Goal: Check status: Check status

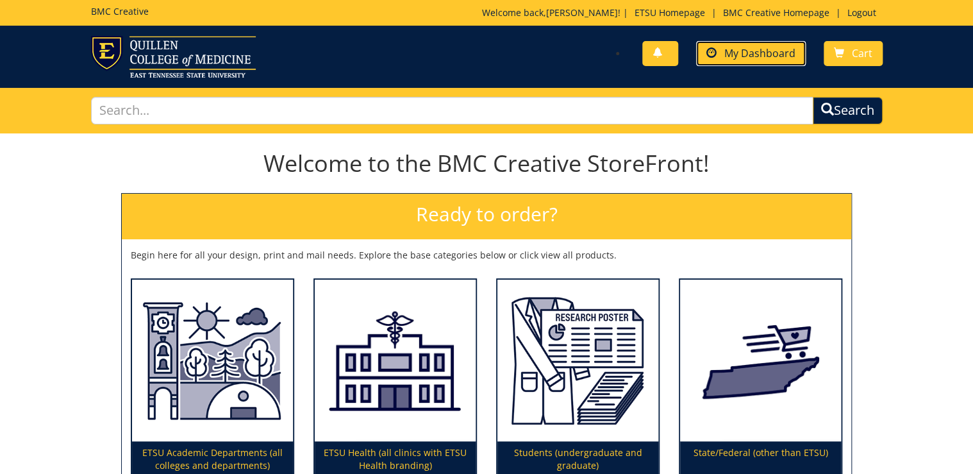
click at [779, 53] on span "My Dashboard" at bounding box center [760, 53] width 71 height 14
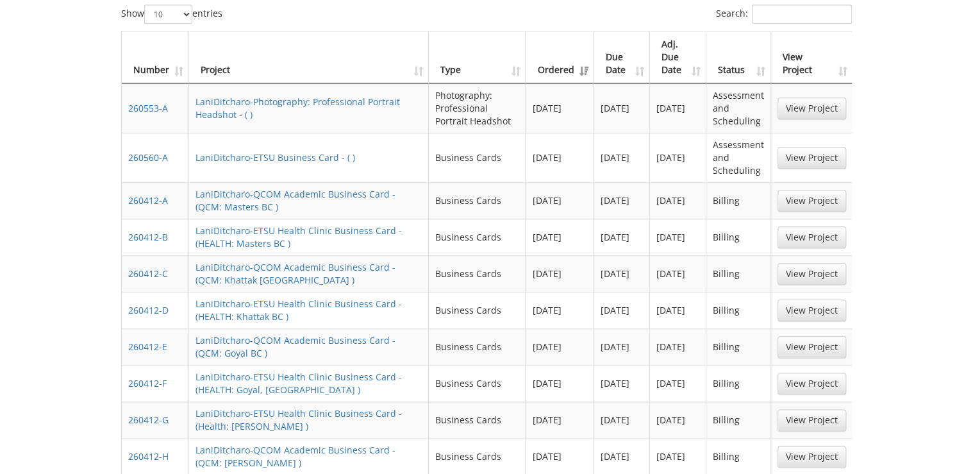
scroll to position [616, 0]
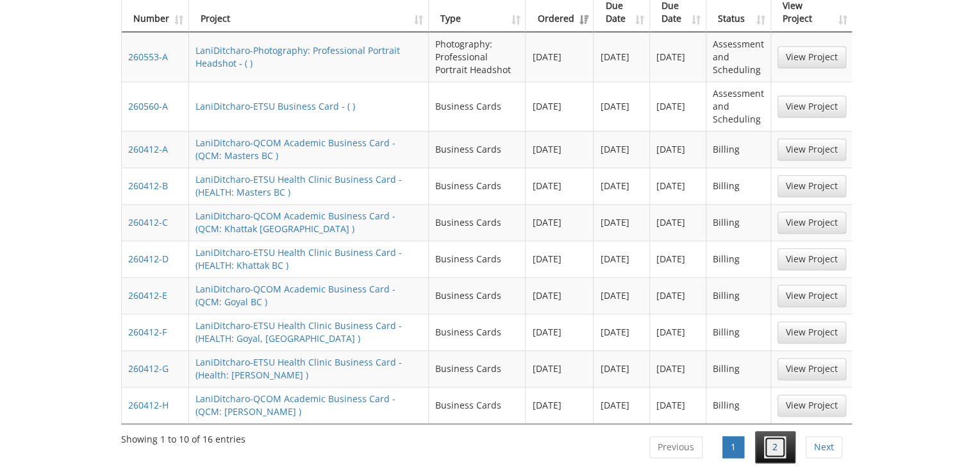
click at [783, 436] on link "2" at bounding box center [775, 447] width 22 height 22
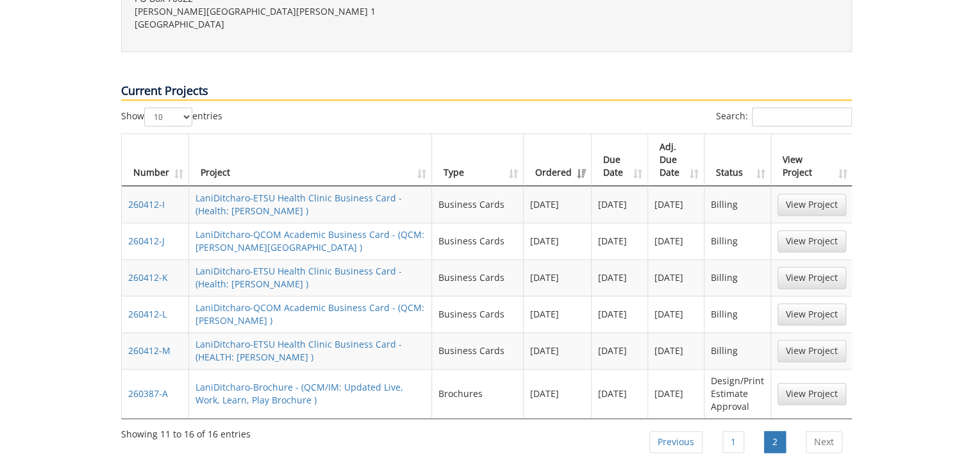
scroll to position [410, 0]
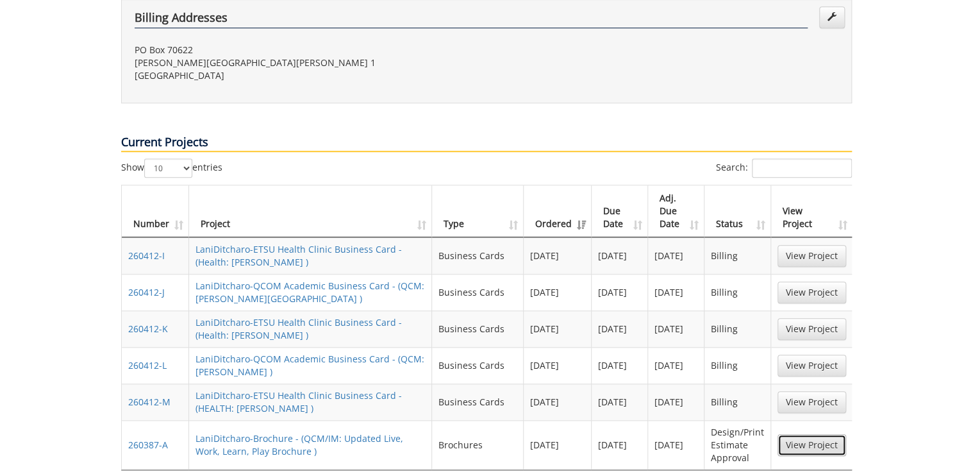
click at [814, 434] on link "View Project" at bounding box center [812, 445] width 69 height 22
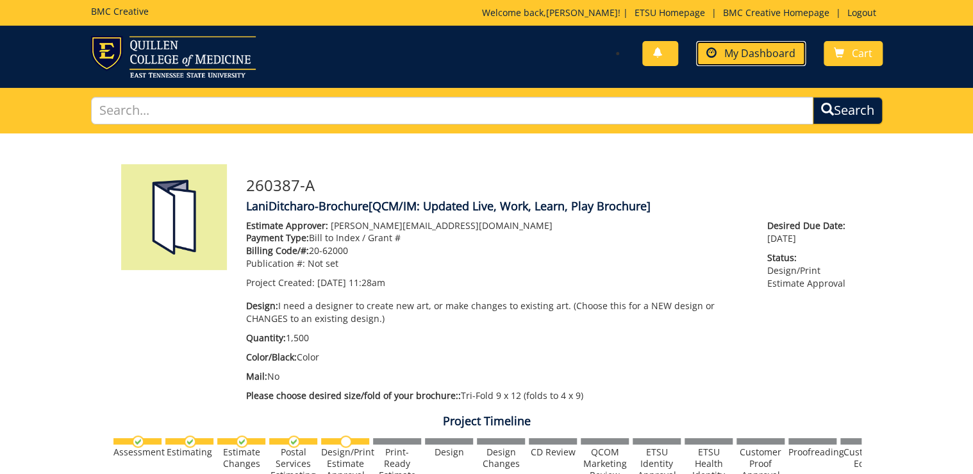
click at [747, 50] on span "My Dashboard" at bounding box center [760, 53] width 71 height 14
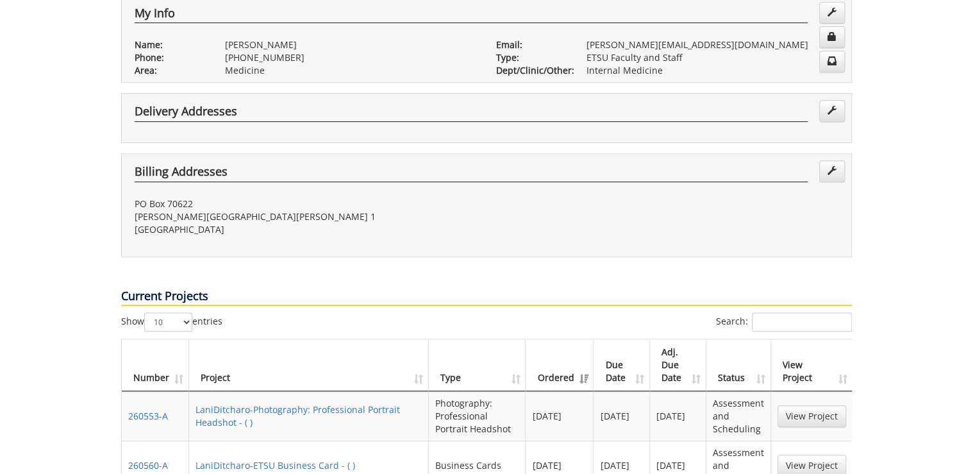
scroll to position [359, 0]
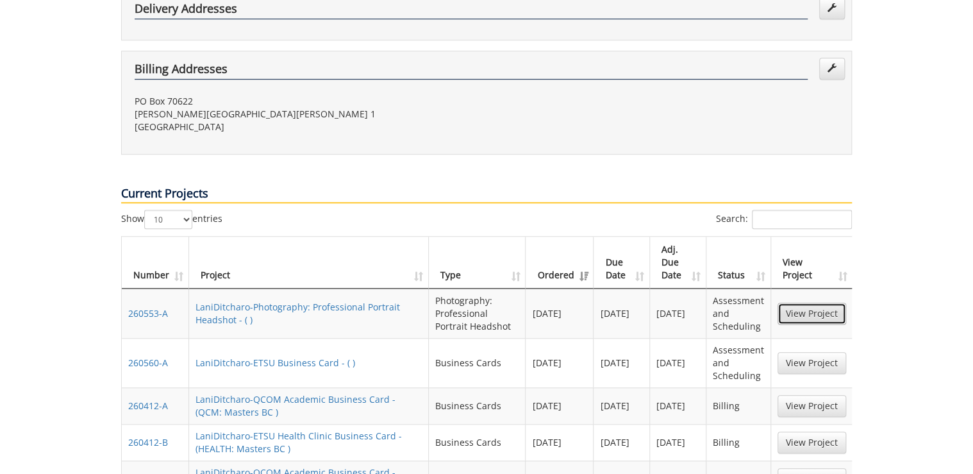
click at [797, 303] on link "View Project" at bounding box center [812, 314] width 69 height 22
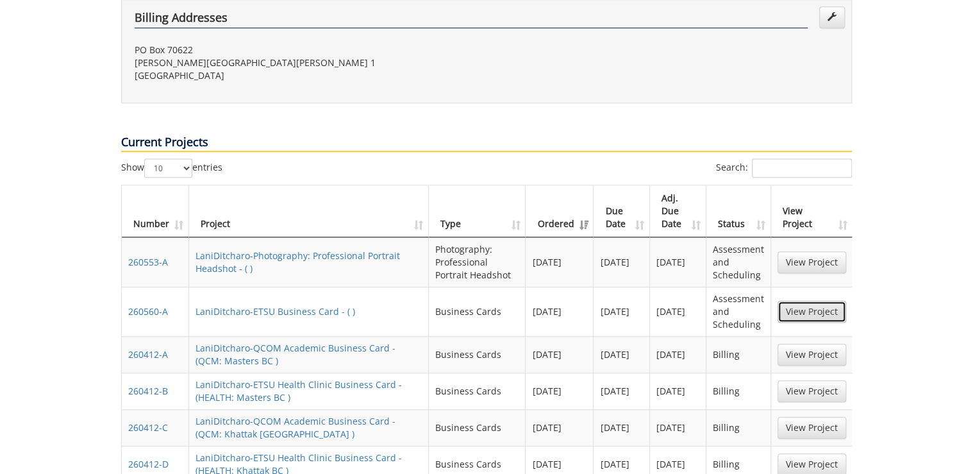
click at [812, 301] on link "View Project" at bounding box center [812, 312] width 69 height 22
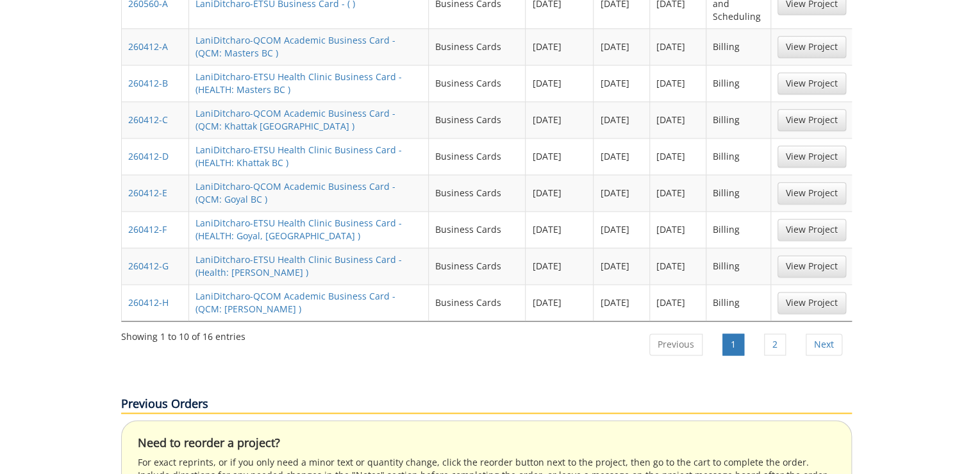
scroll to position [769, 0]
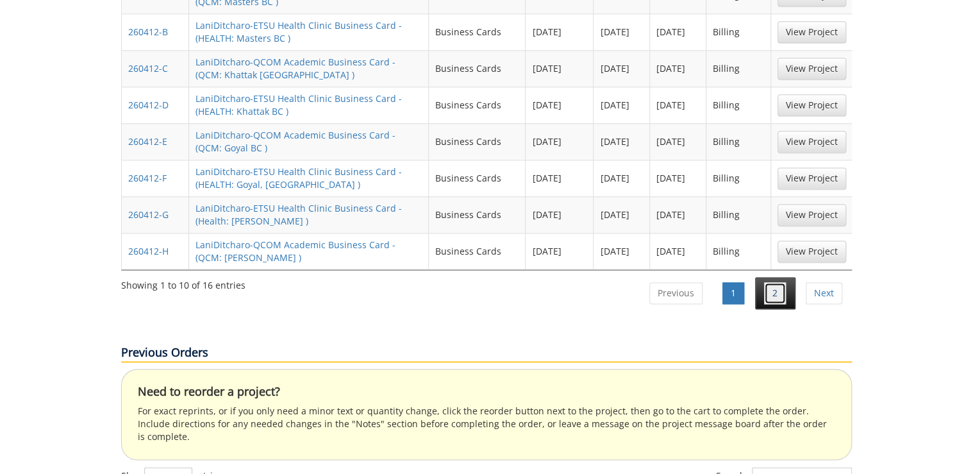
click at [778, 282] on link "2" at bounding box center [775, 293] width 22 height 22
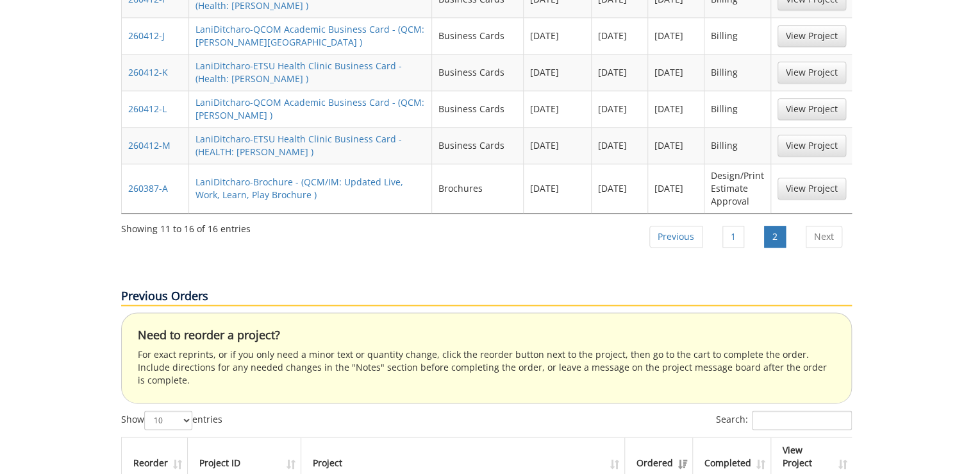
scroll to position [616, 0]
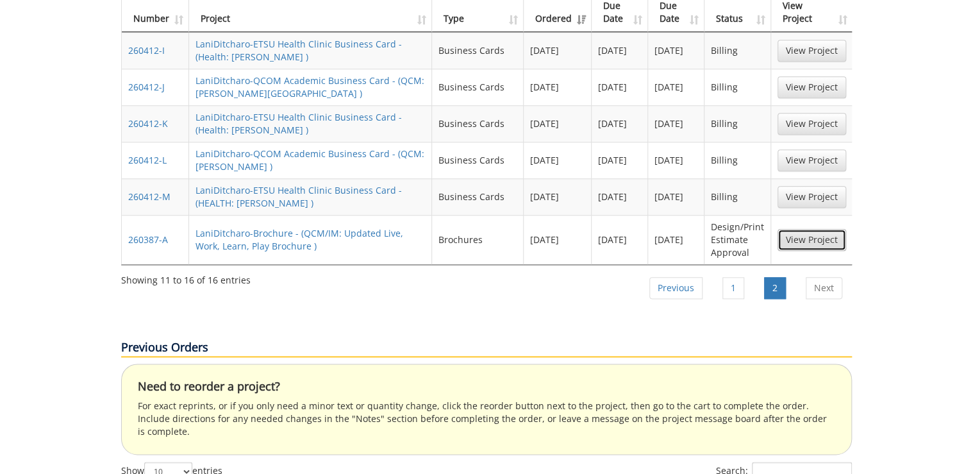
click at [801, 229] on link "View Project" at bounding box center [812, 240] width 69 height 22
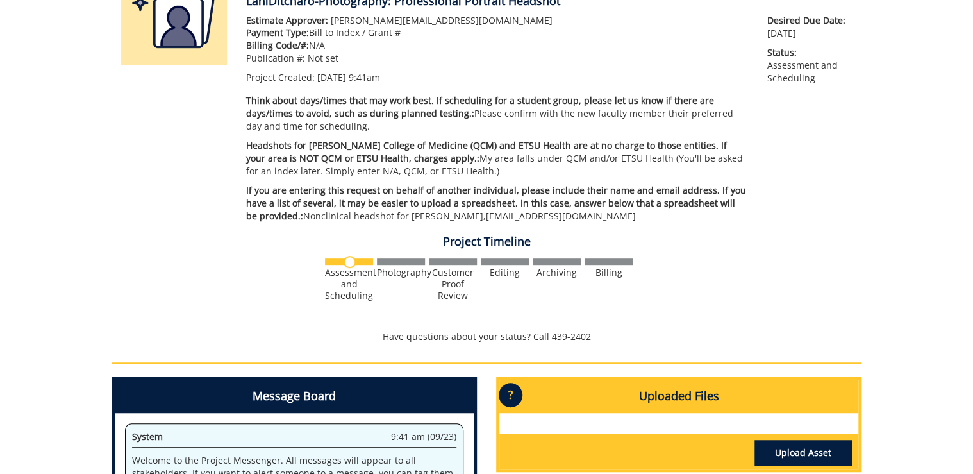
scroll to position [308, 0]
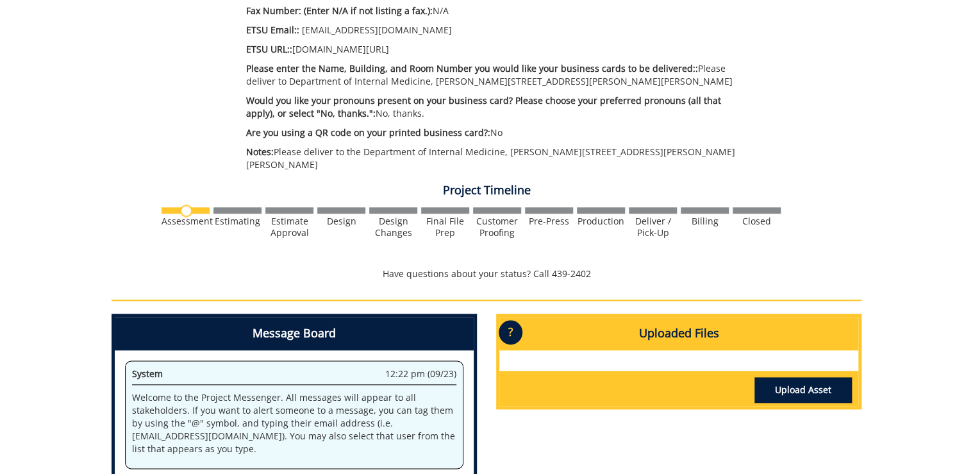
scroll to position [667, 0]
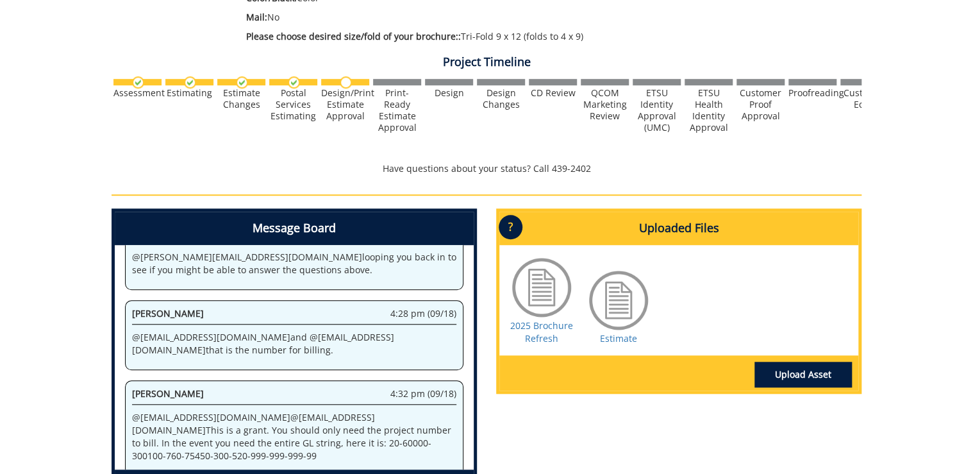
scroll to position [534, 0]
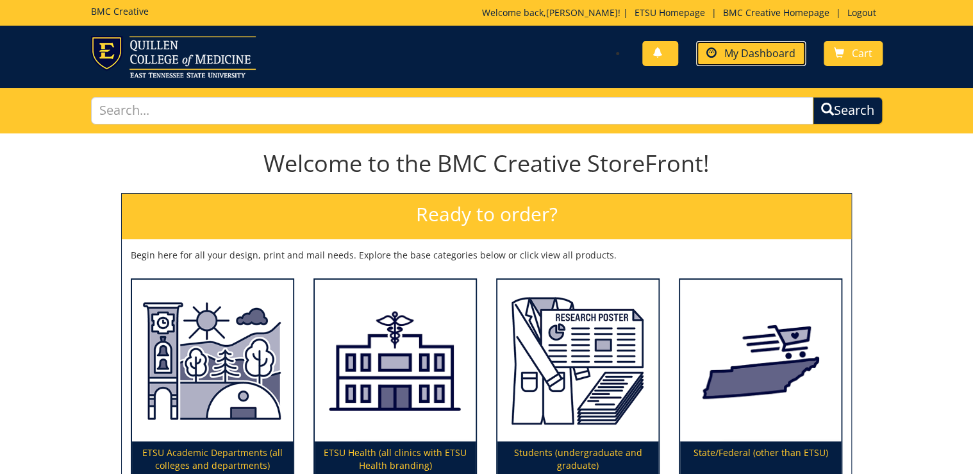
click at [736, 44] on link "My Dashboard" at bounding box center [751, 53] width 110 height 25
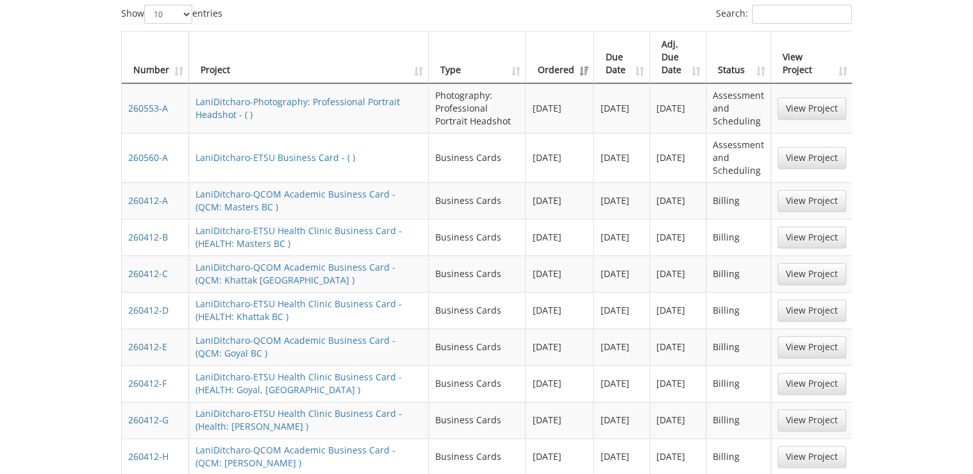
scroll to position [616, 0]
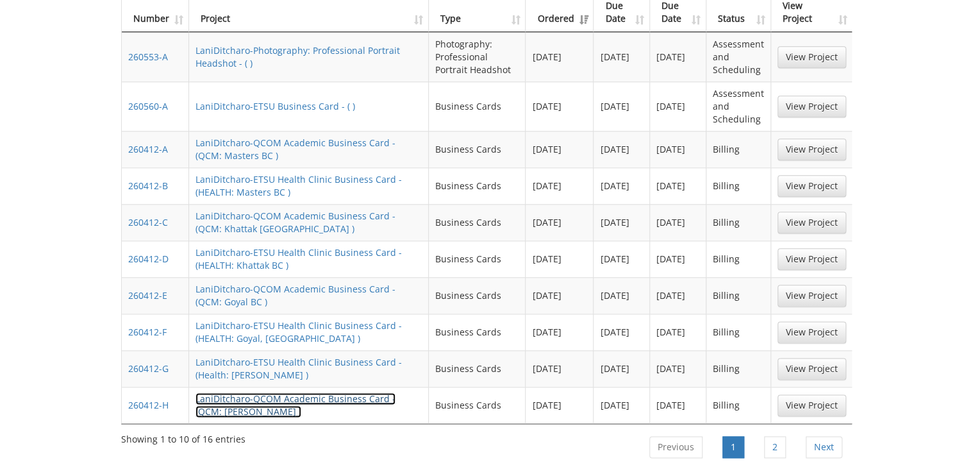
click at [369, 392] on link "LaniDitcharo-QCOM Academic Business Card - (QCM: Ricker BC )" at bounding box center [296, 404] width 200 height 25
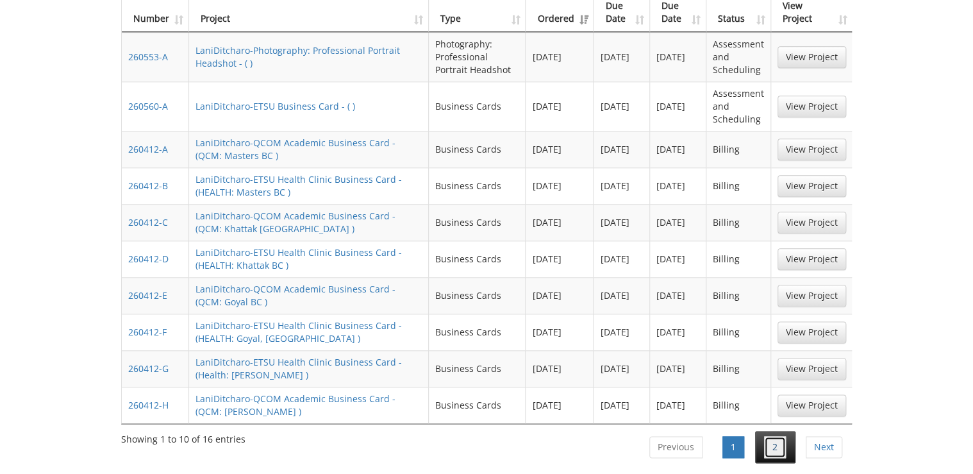
click at [785, 436] on link "2" at bounding box center [775, 447] width 22 height 22
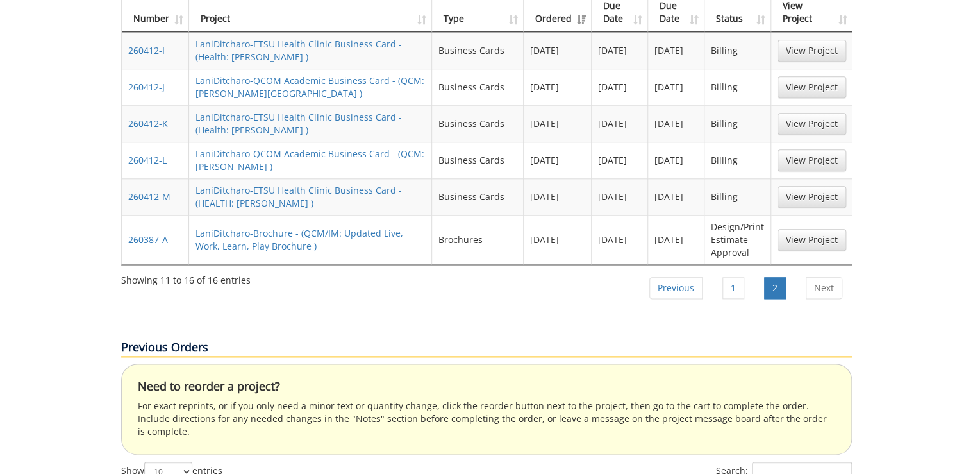
scroll to position [410, 0]
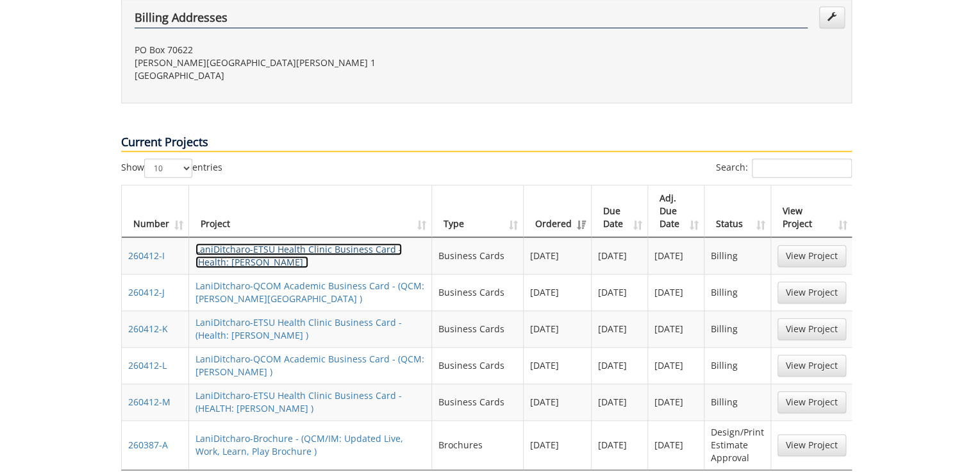
click at [237, 243] on link "LaniDitcharo-ETSU Health Clinic Business Card - (Health: Ricker BC )" at bounding box center [299, 255] width 206 height 25
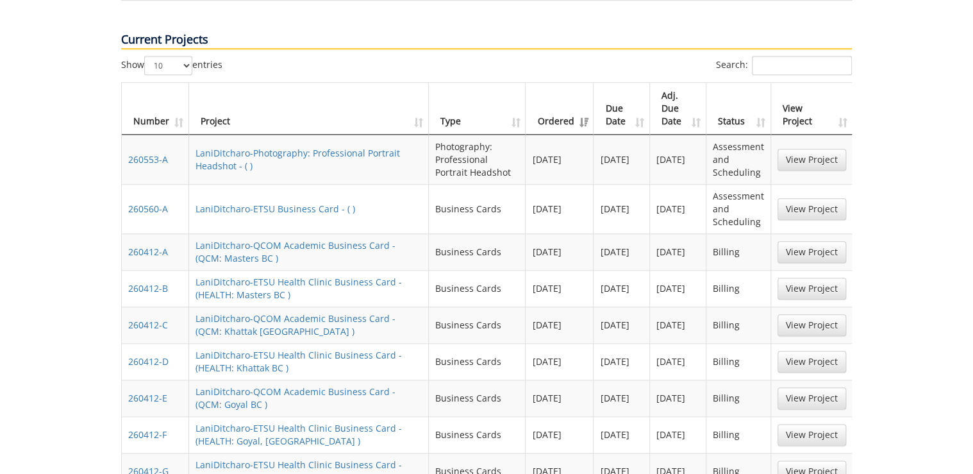
scroll to position [564, 0]
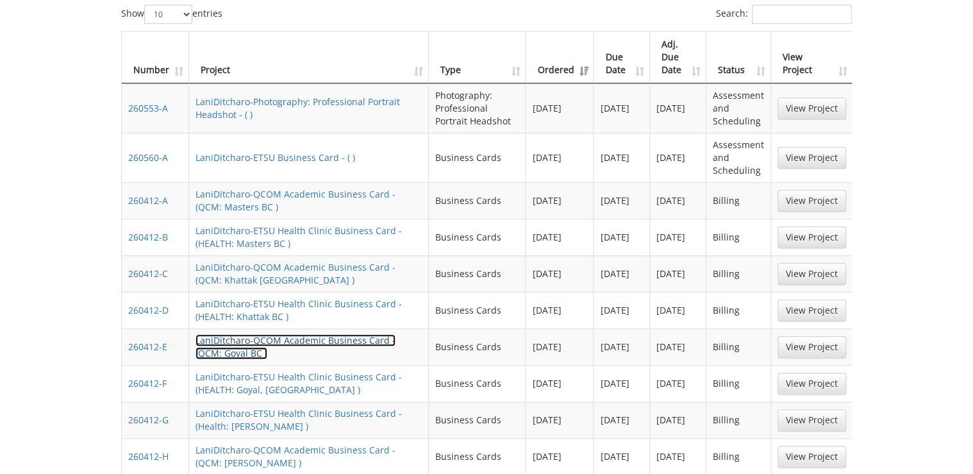
click at [230, 334] on link "LaniDitcharo-QCOM Academic Business Card - (QCM: Goyal BC )" at bounding box center [296, 346] width 200 height 25
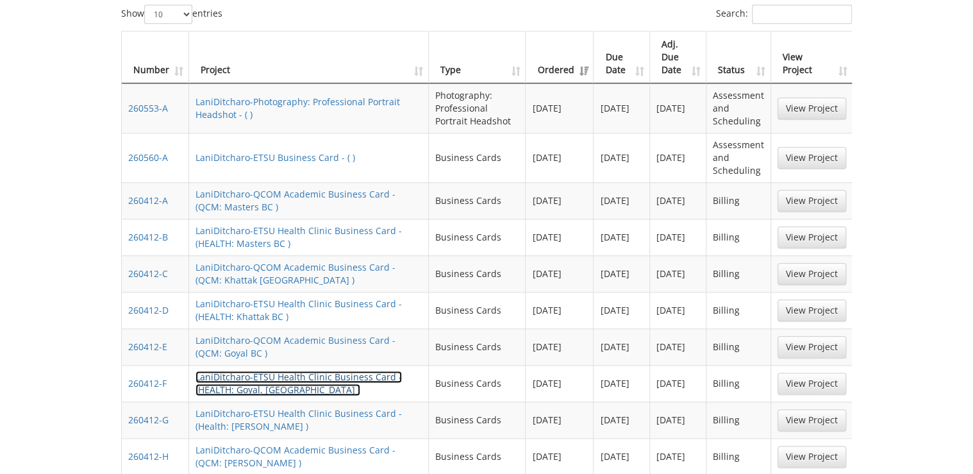
click at [242, 371] on link "LaniDitcharo-ETSU Health Clinic Business Card - (HEALTH: Goyal, BC )" at bounding box center [299, 383] width 206 height 25
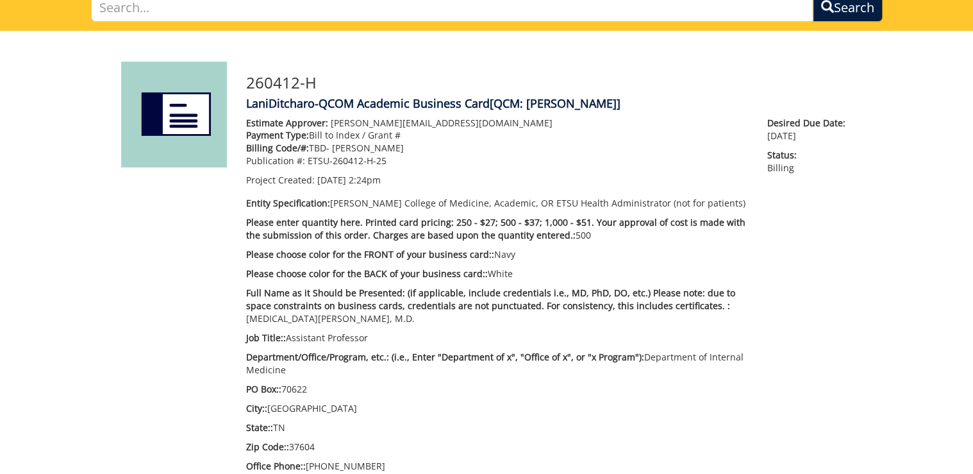
scroll to position [256, 0]
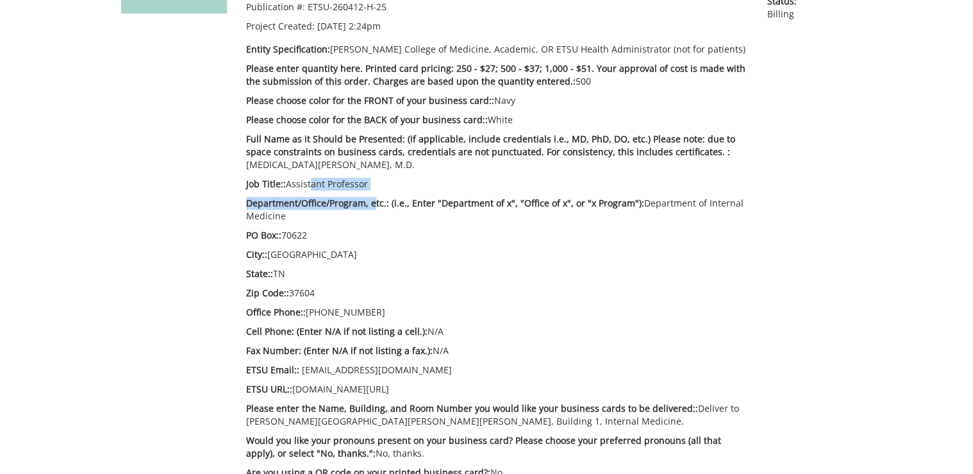
drag, startPoint x: 374, startPoint y: 190, endPoint x: 308, endPoint y: 189, distance: 66.7
click at [308, 189] on div "Estimate Approver: Metcalf@etsu.edu Payment Type: Bill to Index / Grant # Billi…" at bounding box center [497, 240] width 521 height 555
click at [308, 189] on p "Job Title:: Assistant Professor" at bounding box center [497, 184] width 502 height 13
drag, startPoint x: 362, startPoint y: 181, endPoint x: 288, endPoint y: 185, distance: 74.5
click at [288, 185] on p "Job Title:: Assistant Professor" at bounding box center [497, 184] width 502 height 13
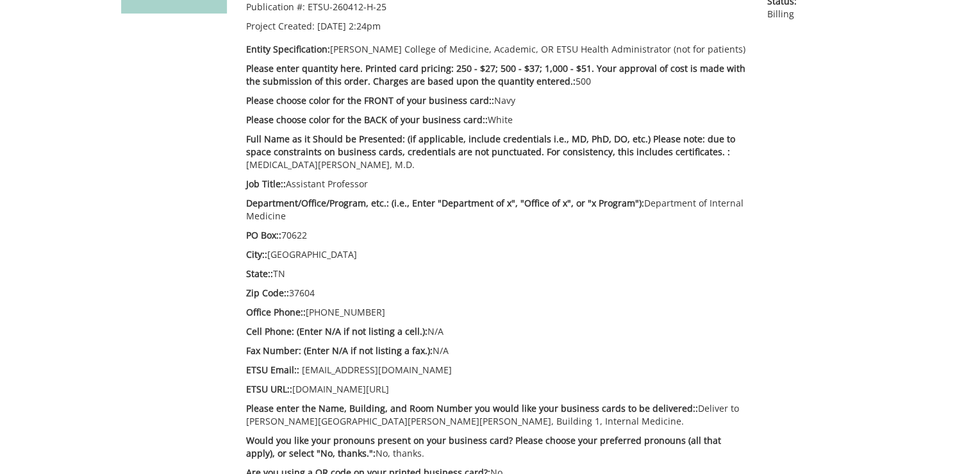
copy p "Assistant Professor"
click at [548, 227] on div "Estimate Approver: Metcalf@etsu.edu Payment Type: Bill to Index / Grant # Billi…" at bounding box center [497, 240] width 521 height 555
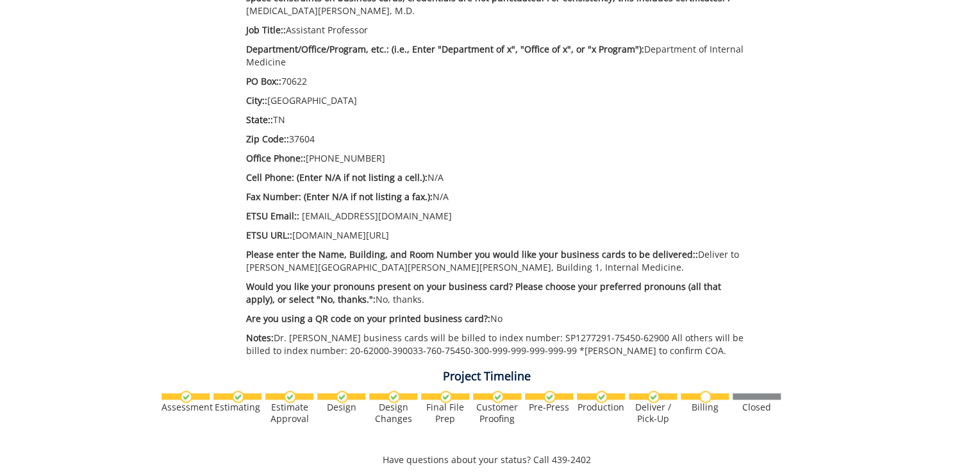
scroll to position [154, 0]
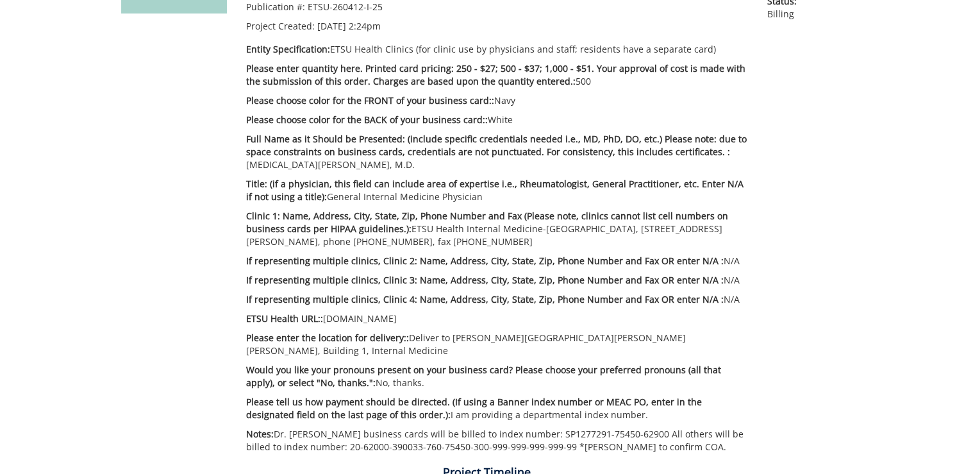
scroll to position [308, 0]
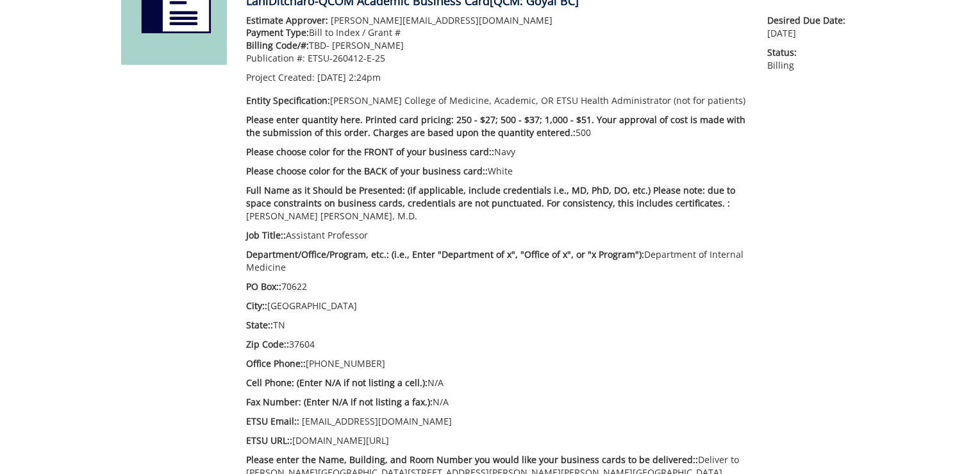
scroll to position [256, 0]
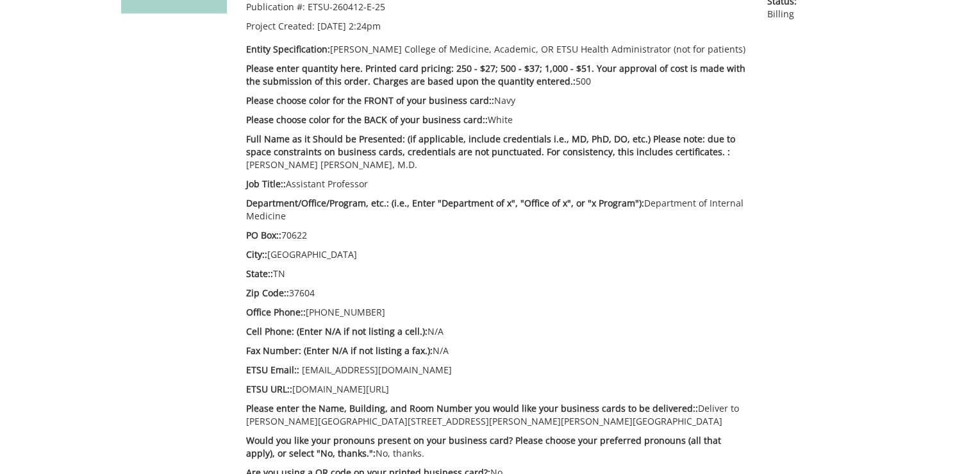
drag, startPoint x: 373, startPoint y: 185, endPoint x: 285, endPoint y: 185, distance: 87.2
click at [285, 185] on p "Job Title:: Assistant Professor" at bounding box center [497, 184] width 502 height 13
copy p "Assistant Professor"
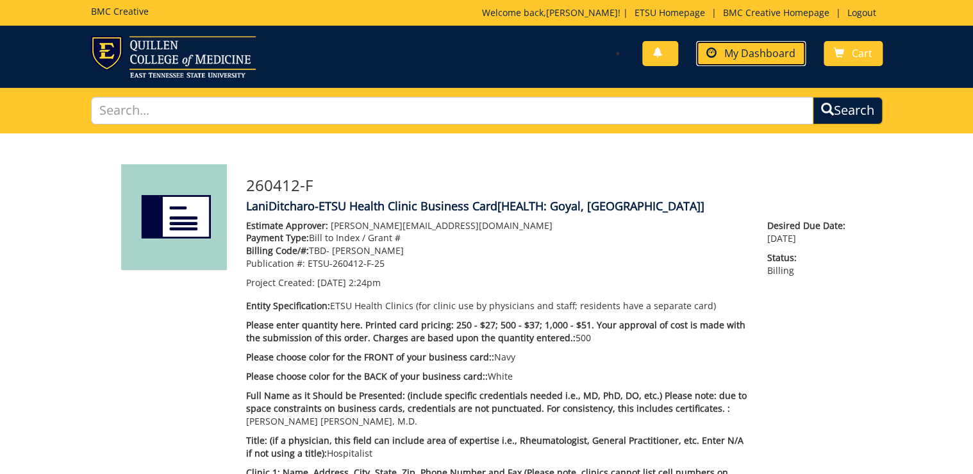
click at [786, 54] on span "My Dashboard" at bounding box center [760, 53] width 71 height 14
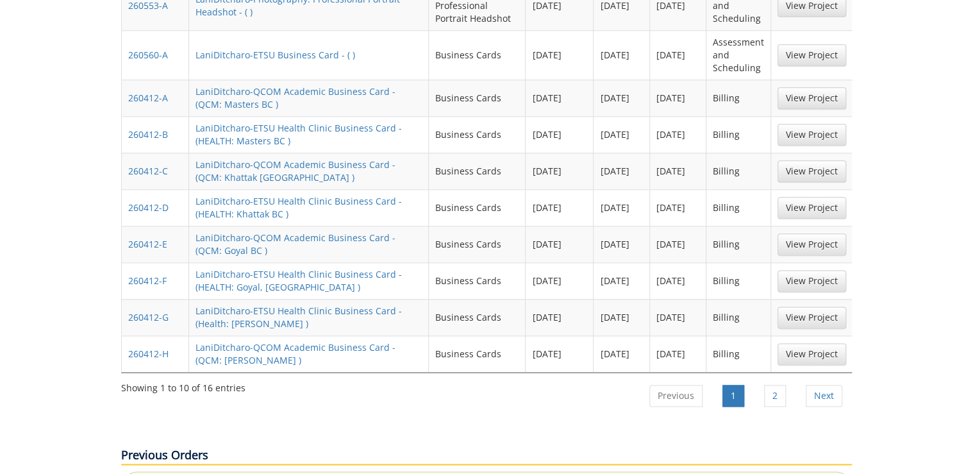
scroll to position [410, 0]
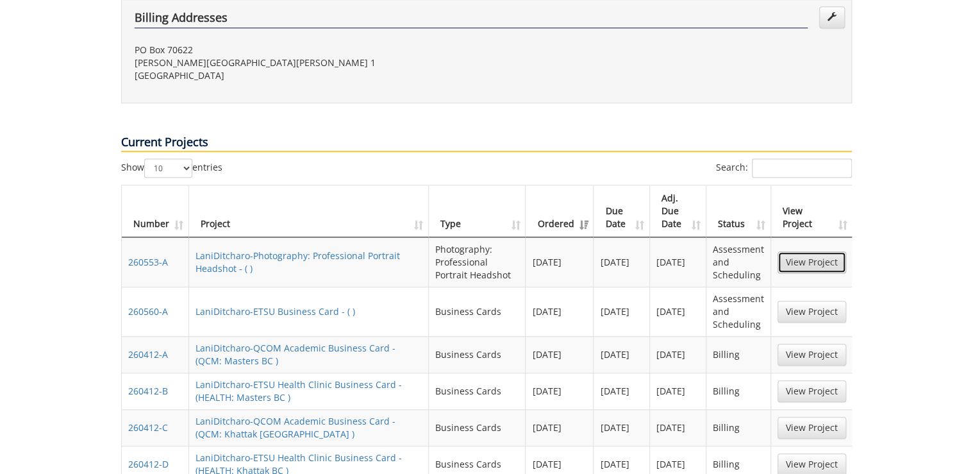
click at [798, 251] on link "View Project" at bounding box center [812, 262] width 69 height 22
click at [822, 301] on link "View Project" at bounding box center [812, 312] width 69 height 22
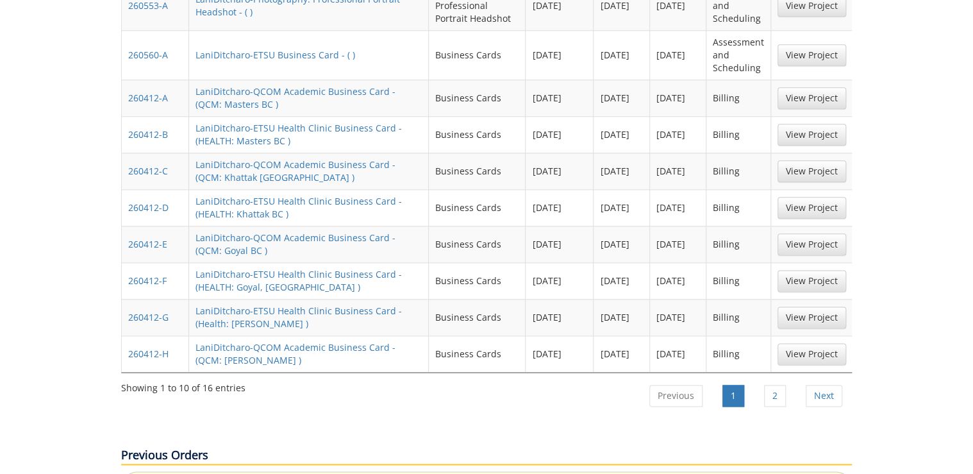
scroll to position [769, 0]
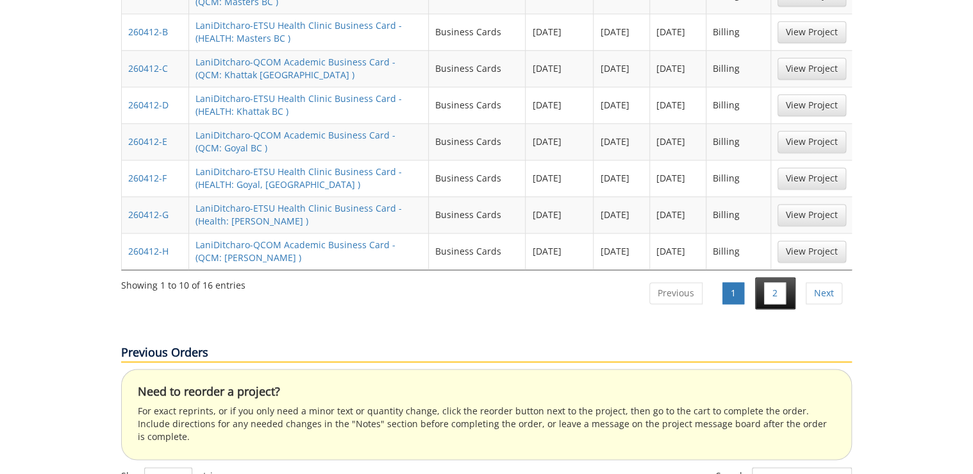
click at [762, 277] on li "2" at bounding box center [775, 293] width 40 height 32
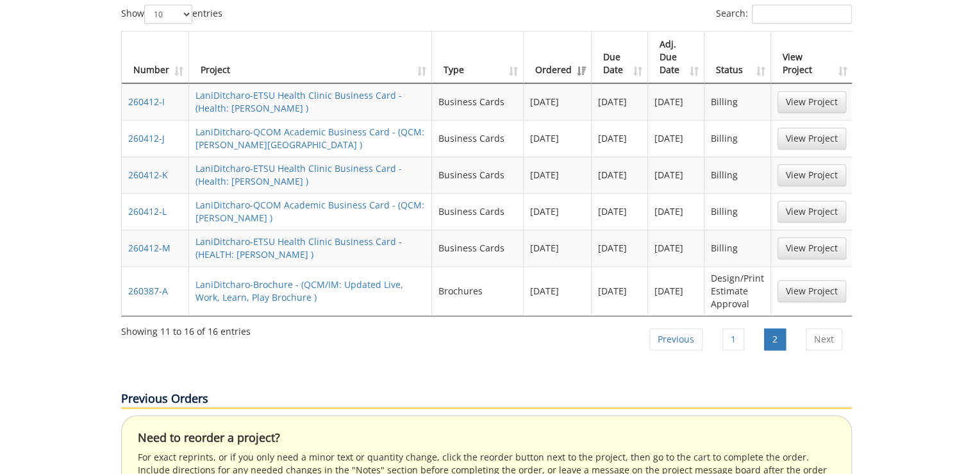
scroll to position [513, 0]
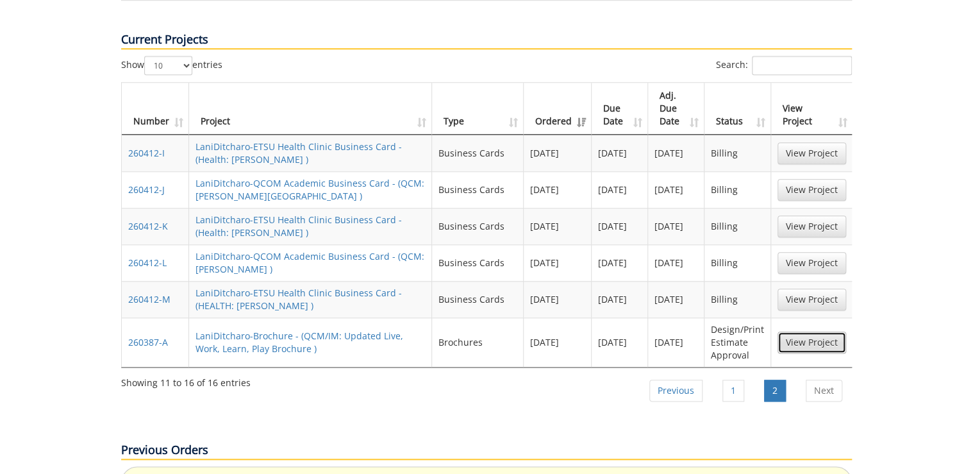
click at [811, 332] on link "View Project" at bounding box center [812, 343] width 69 height 22
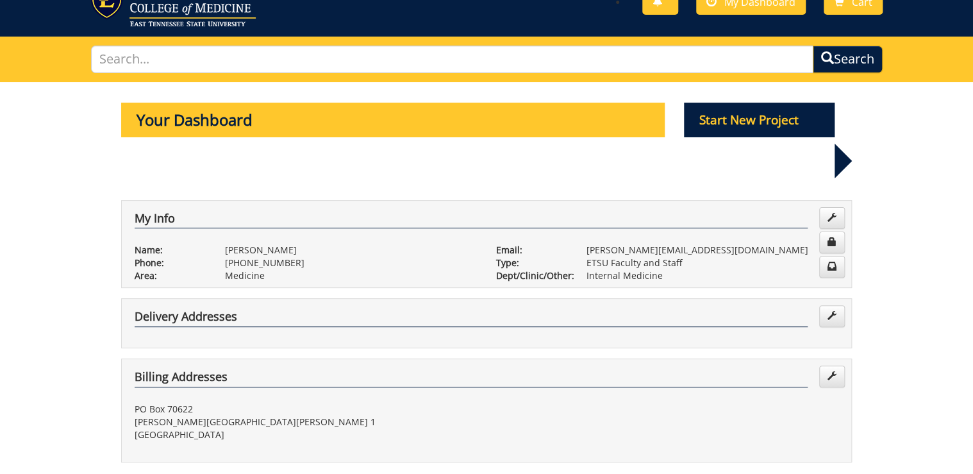
scroll to position [0, 0]
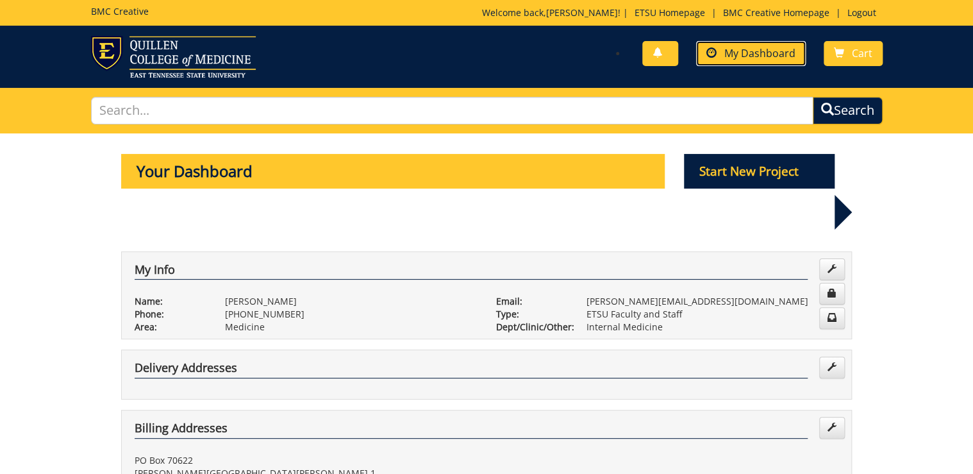
click at [772, 57] on span "My Dashboard" at bounding box center [760, 53] width 71 height 14
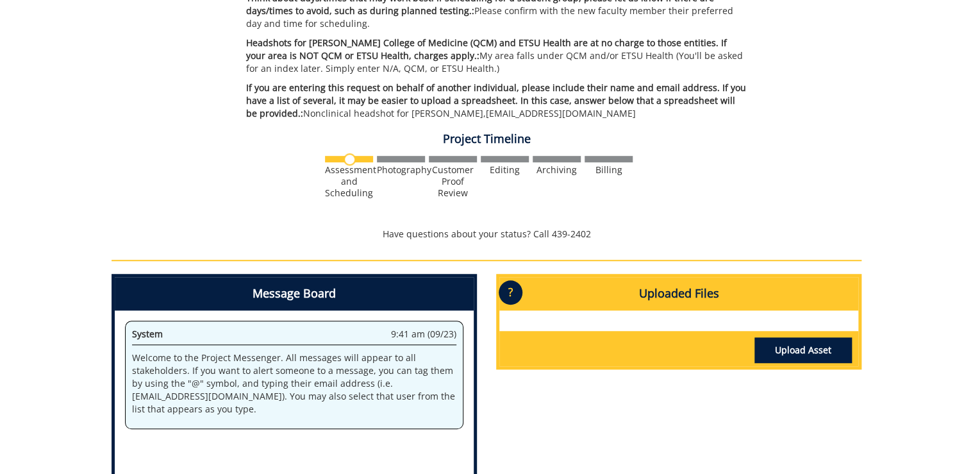
scroll to position [462, 0]
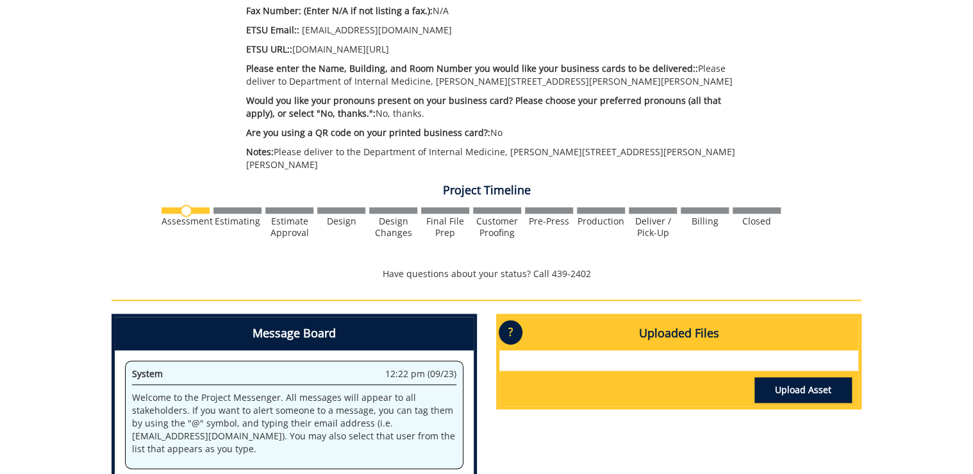
scroll to position [769, 0]
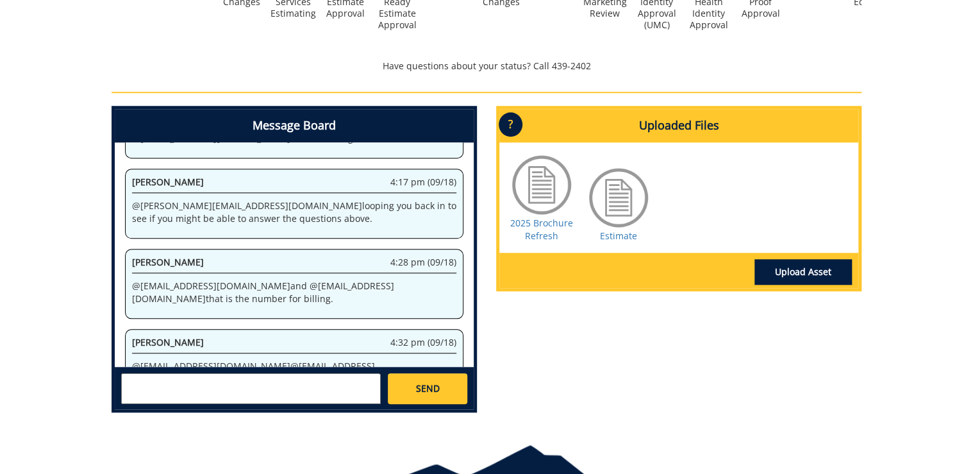
scroll to position [580, 0]
